Goal: Find contact information: Find contact information

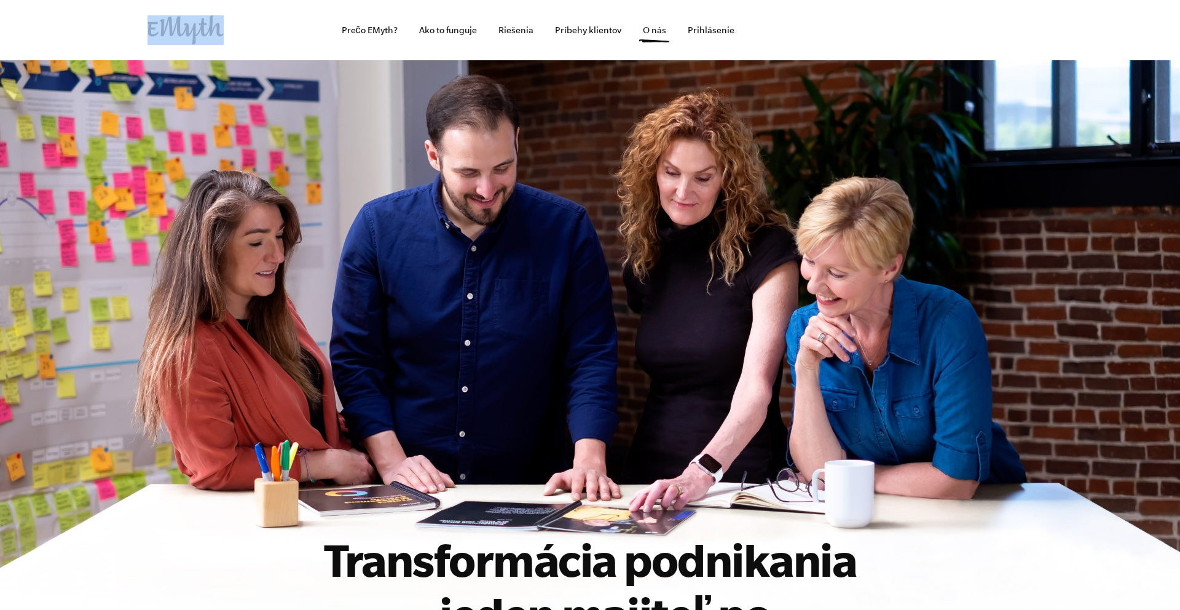
drag, startPoint x: 245, startPoint y: 28, endPoint x: 150, endPoint y: 22, distance: 95.4
click at [150, 22] on div "Prečo EMyth? Riešenia Ako to funguje Príbehy klientov O nás Bezplatné zdroje Pr…" at bounding box center [590, 30] width 914 height 60
copy div "Prečo EMyth? Riešenia Ako to funguje Príbehy klientov O nás Bezplatné zdroje"
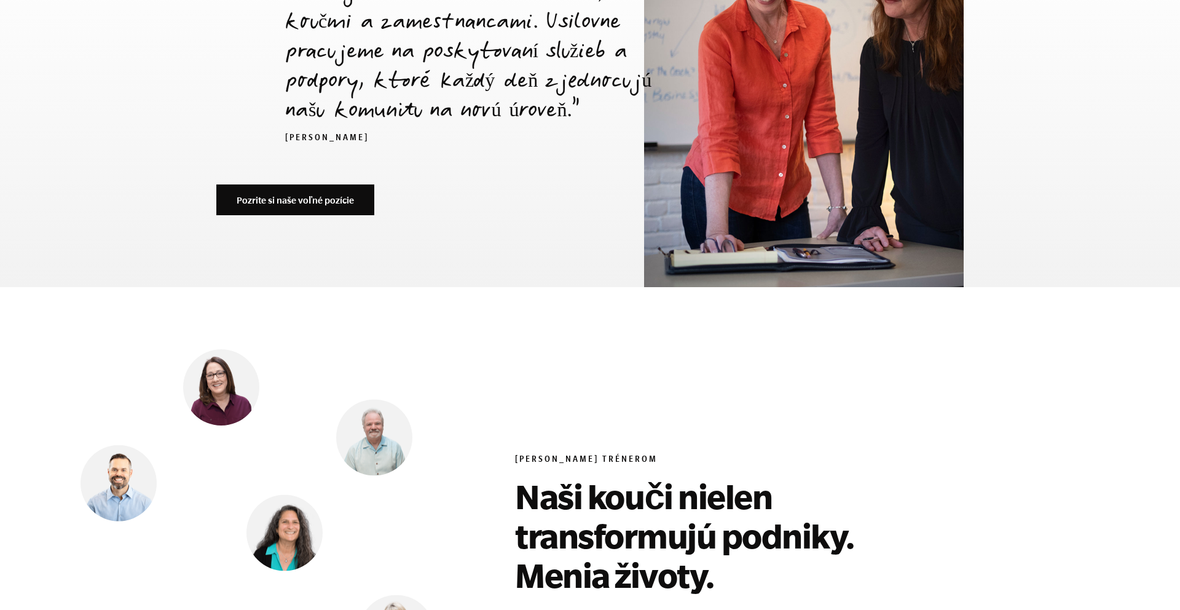
scroll to position [5173, 0]
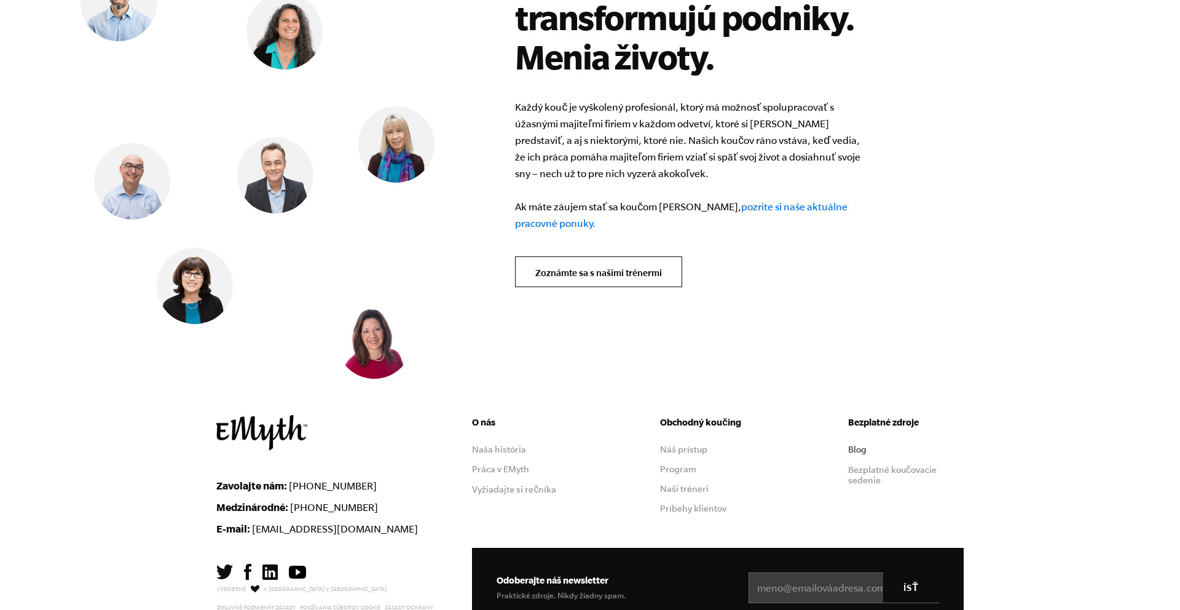
click at [858, 444] on font "Blog" at bounding box center [857, 449] width 18 height 10
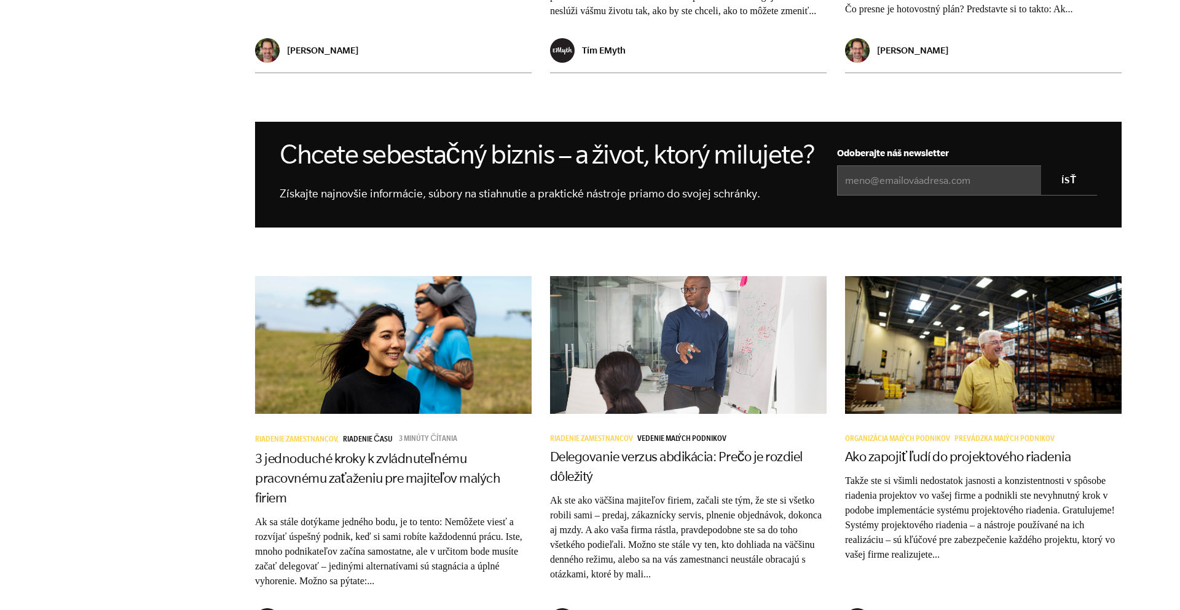
scroll to position [1230, 0]
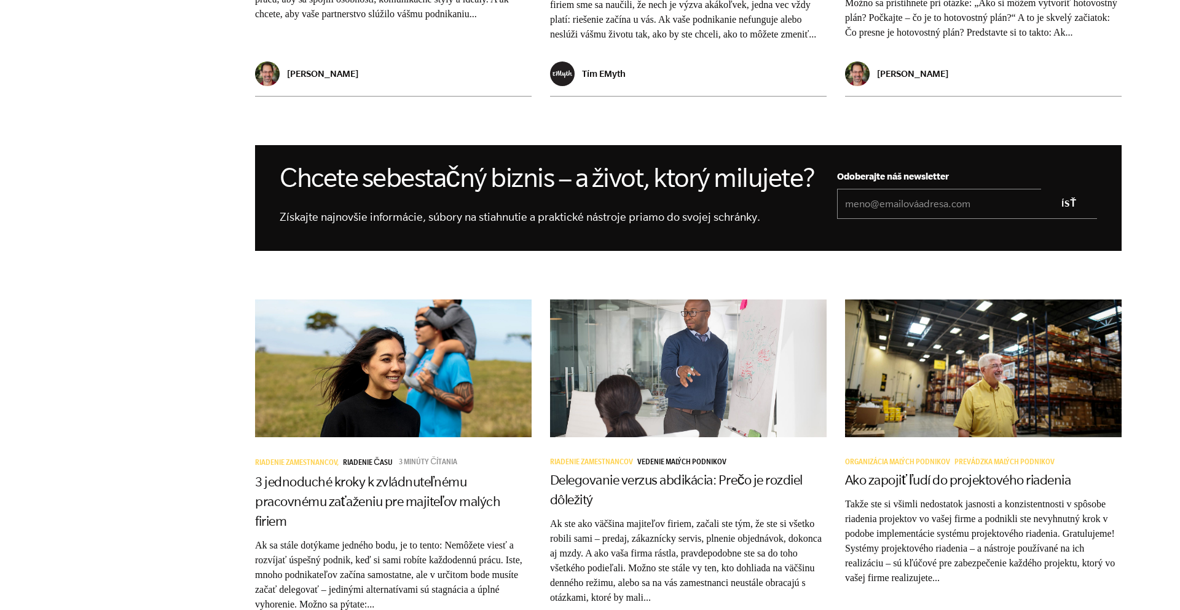
click at [884, 219] on input "E-mail *" at bounding box center [967, 204] width 260 height 31
type input "matej@mercatores.sk"
click at [1067, 216] on input "ÍSŤ" at bounding box center [1069, 204] width 56 height 30
type input "GO"
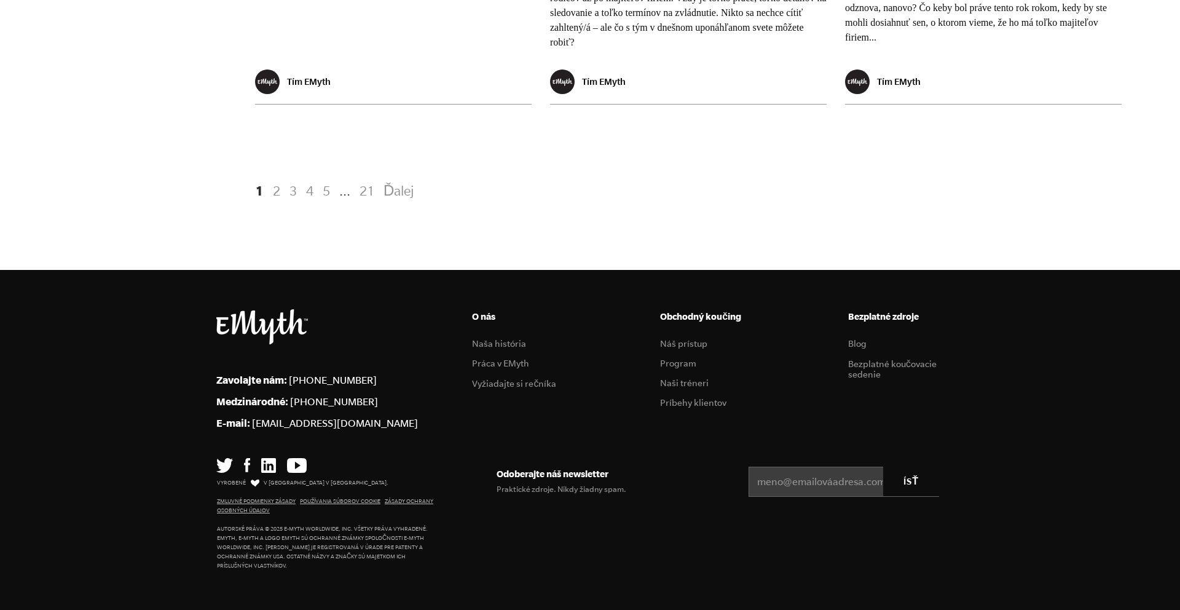
scroll to position [2597, 0]
click at [679, 339] on font "Náš prístup" at bounding box center [683, 344] width 47 height 10
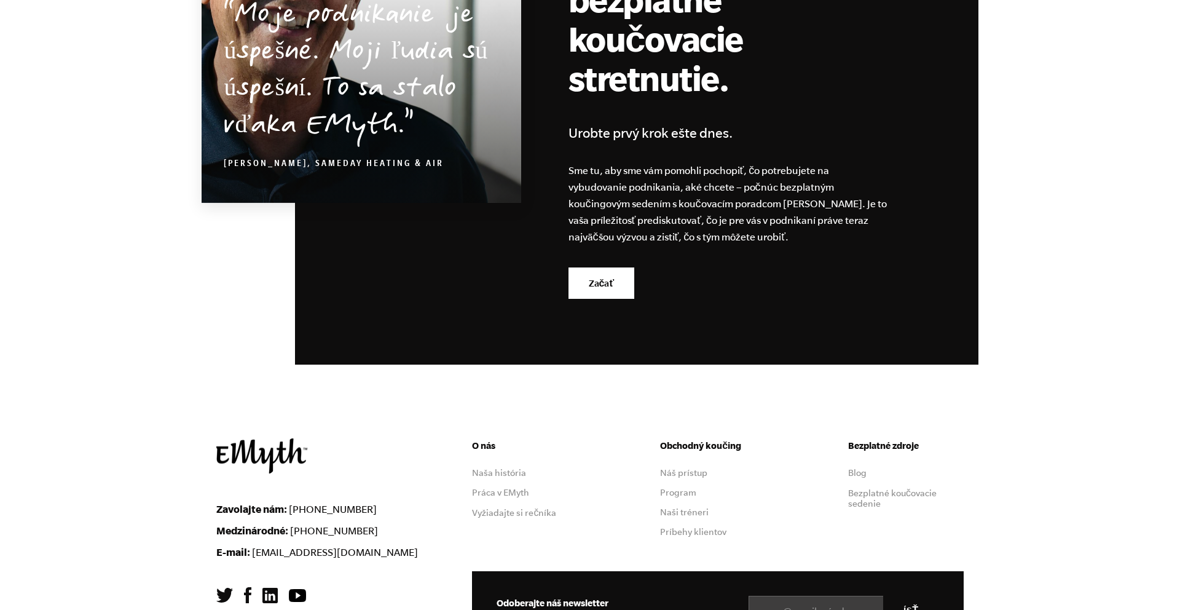
scroll to position [3951, 0]
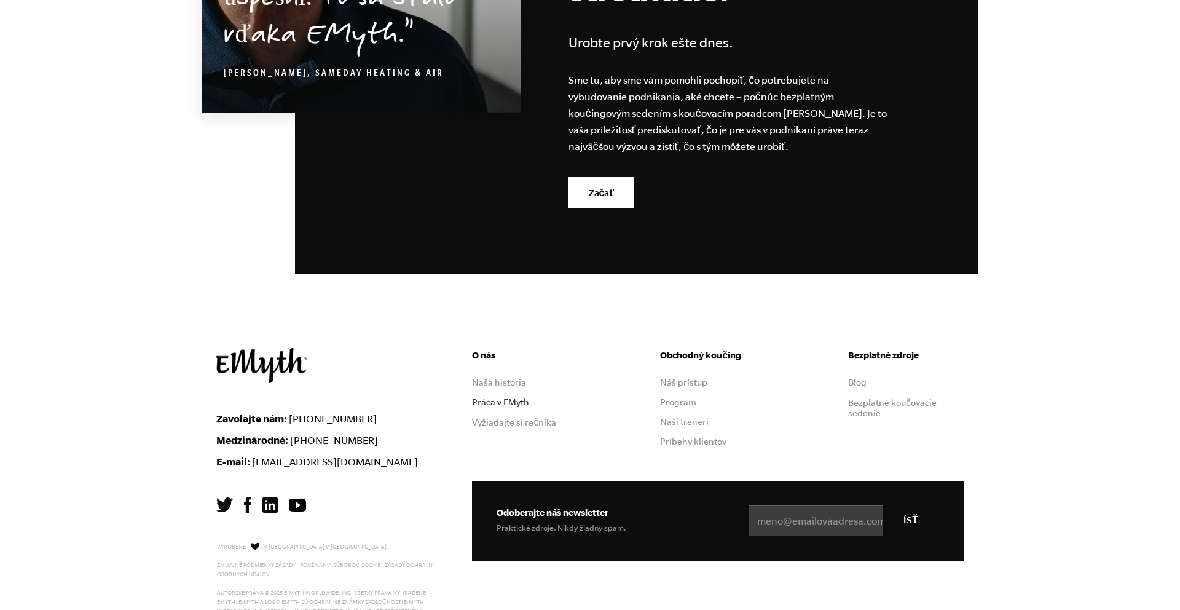
click at [520, 397] on font "Práca v EMyth" at bounding box center [500, 402] width 57 height 10
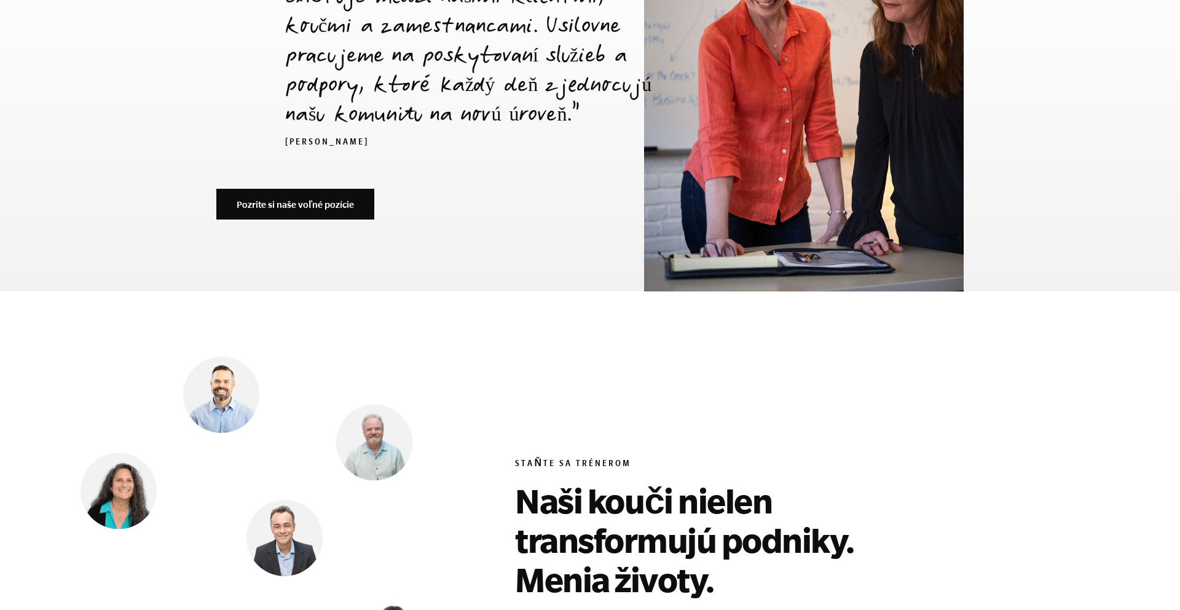
scroll to position [4467, 0]
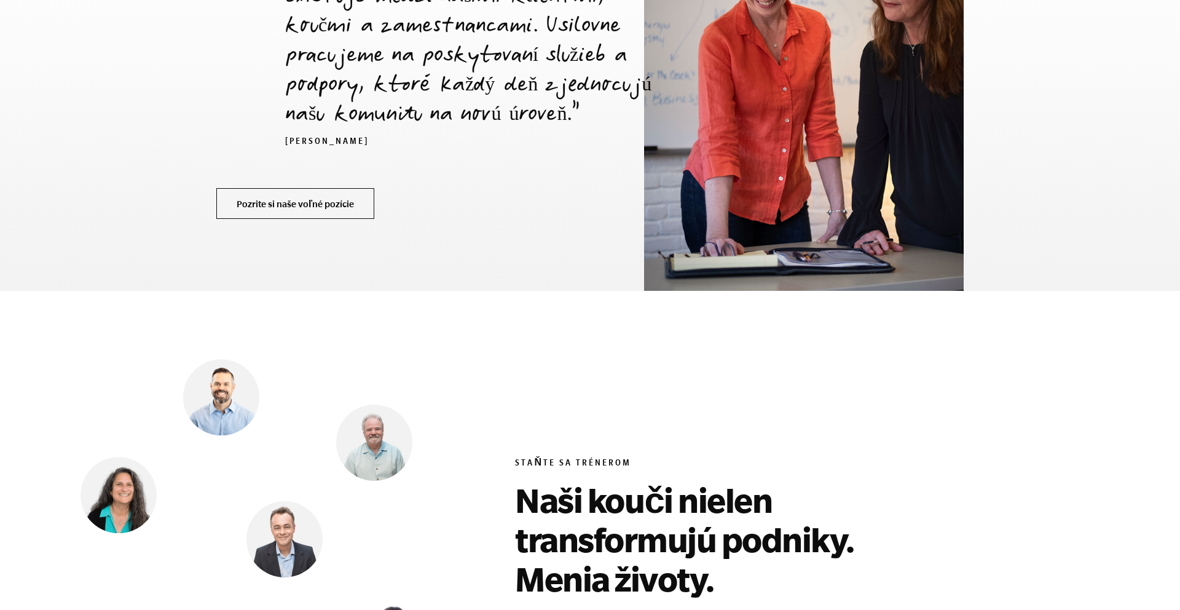
click at [324, 198] on font "Pozrite si naše voľné pozície" at bounding box center [295, 203] width 117 height 10
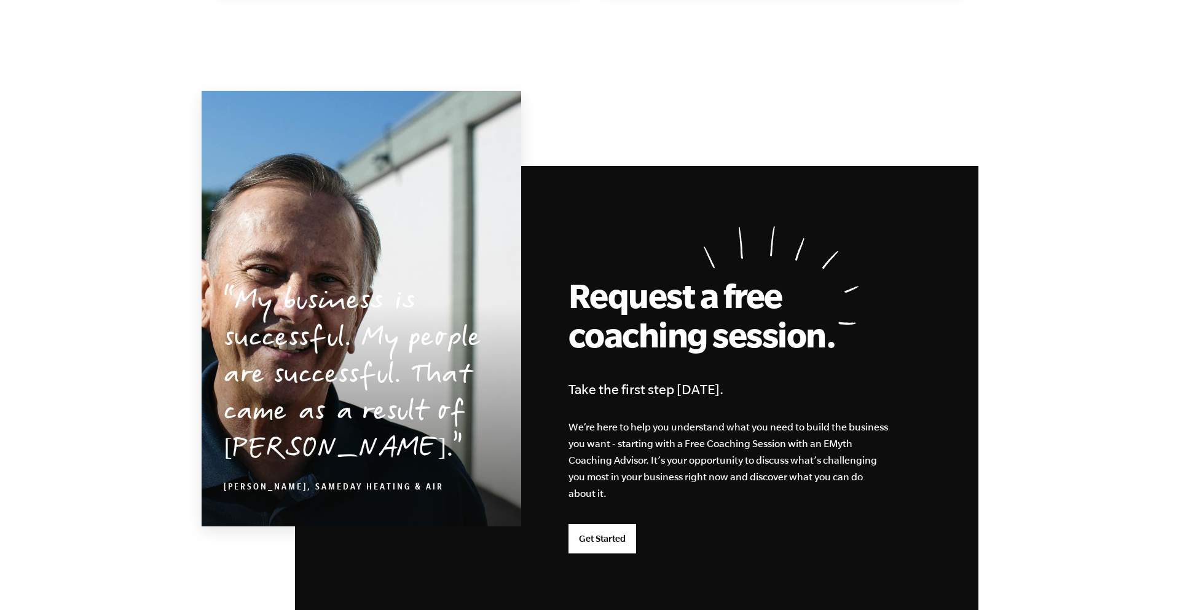
scroll to position [3178, 0]
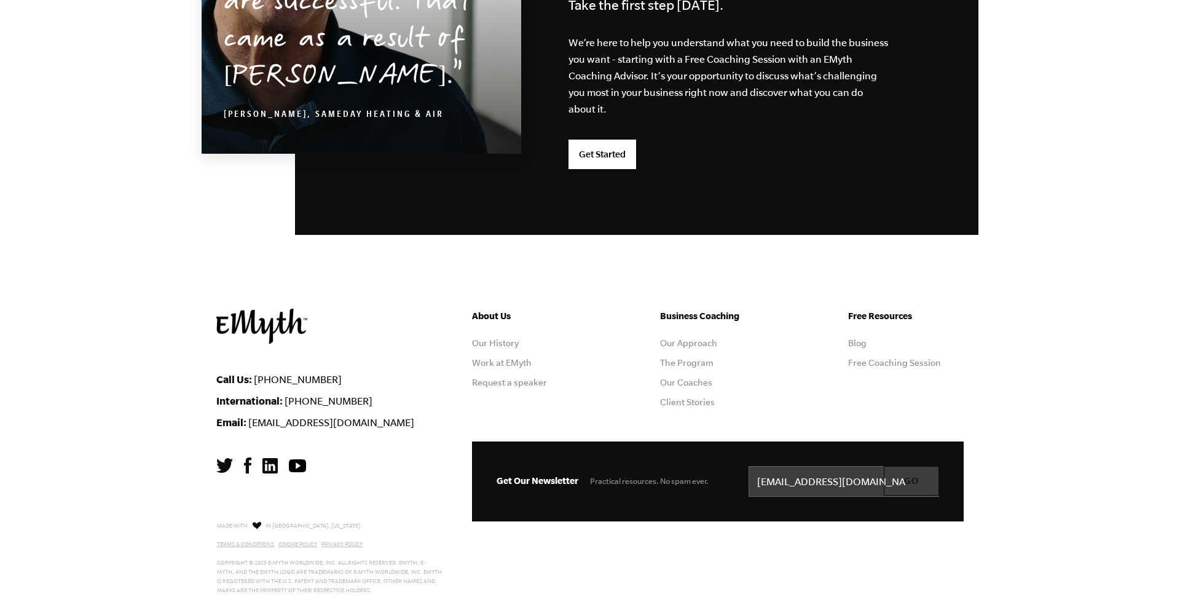
click at [907, 480] on input "GO" at bounding box center [911, 480] width 55 height 29
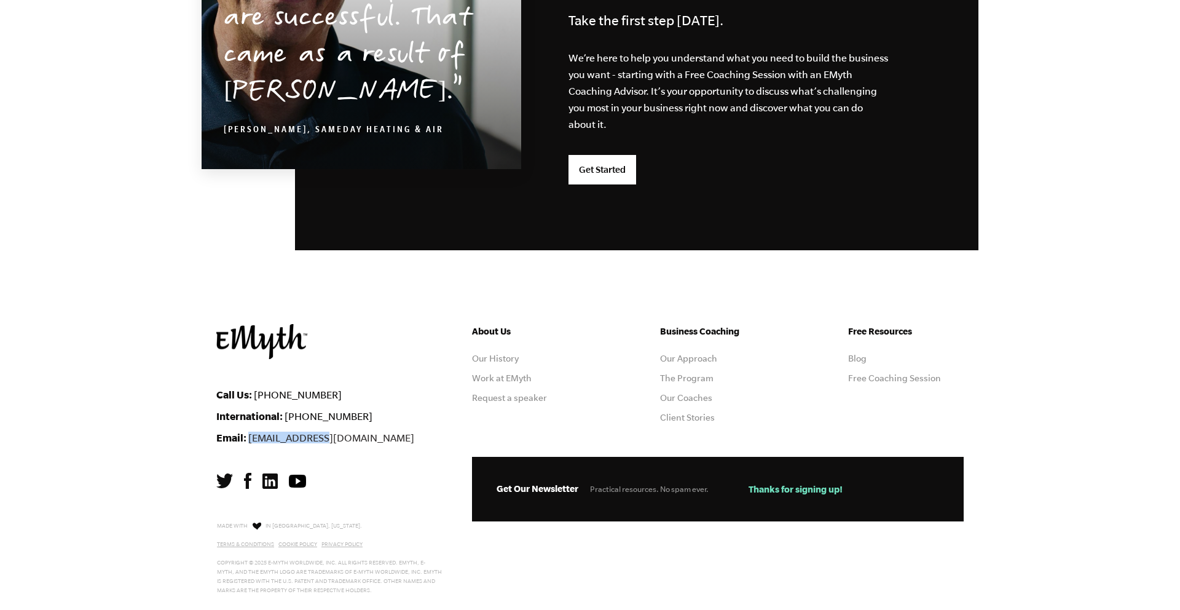
drag, startPoint x: 331, startPoint y: 438, endPoint x: 249, endPoint y: 441, distance: 82.4
click at [249, 441] on li "Email: [EMAIL_ADDRESS][DOMAIN_NAME]" at bounding box center [334, 437] width 237 height 12
copy link "[EMAIL_ADDRESS][DOMAIN_NAME]"
